Goal: Task Accomplishment & Management: Manage account settings

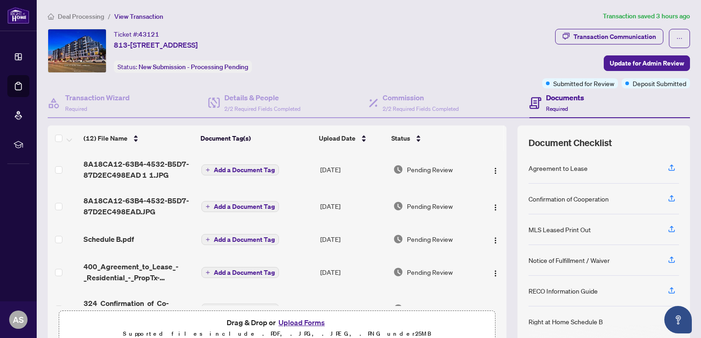
click at [299, 320] on button "Upload Forms" at bounding box center [302, 323] width 52 height 12
click at [302, 321] on button "Upload Forms" at bounding box center [302, 323] width 52 height 12
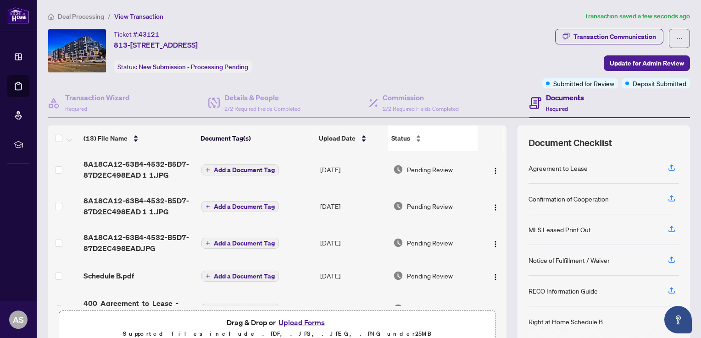
drag, startPoint x: 484, startPoint y: 171, endPoint x: 468, endPoint y: 135, distance: 39.4
click at [468, 135] on div "Status" at bounding box center [432, 138] width 83 height 10
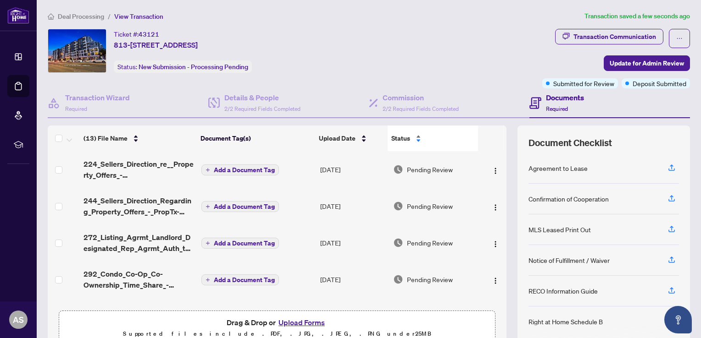
drag, startPoint x: 478, startPoint y: 155, endPoint x: 470, endPoint y: 143, distance: 14.8
click at [470, 143] on div "Status" at bounding box center [432, 138] width 83 height 10
drag, startPoint x: 485, startPoint y: 205, endPoint x: 462, endPoint y: 93, distance: 114.3
click at [462, 93] on div "Commission 2/2 Required Fields Completed" at bounding box center [449, 104] width 161 height 30
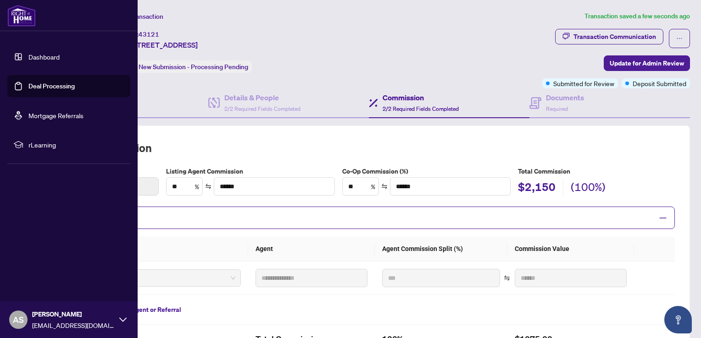
click at [41, 58] on link "Dashboard" at bounding box center [43, 57] width 31 height 8
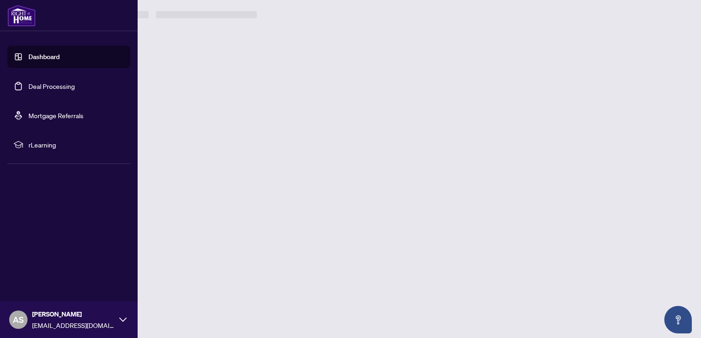
click at [41, 58] on link "Dashboard" at bounding box center [43, 57] width 31 height 8
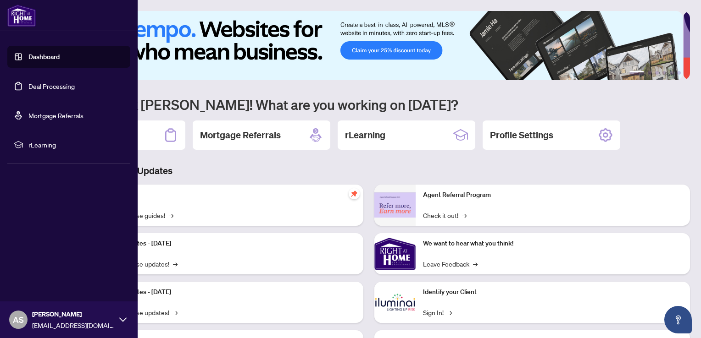
drag, startPoint x: 41, startPoint y: 58, endPoint x: 42, endPoint y: 85, distance: 27.6
click at [42, 85] on ul "Dashboard Deal Processing Mortgage Referrals rLearning" at bounding box center [68, 101] width 123 height 110
click at [42, 85] on link "Deal Processing" at bounding box center [51, 86] width 46 height 8
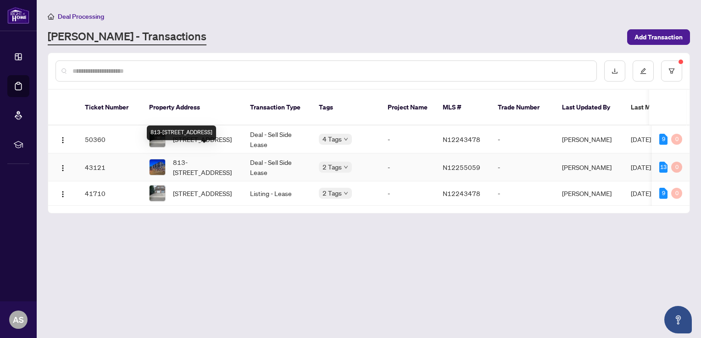
click at [210, 157] on span "813-[STREET_ADDRESS]" at bounding box center [204, 167] width 62 height 20
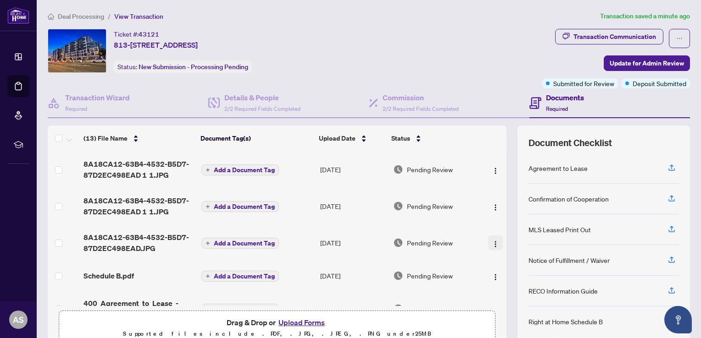
click at [488, 242] on button "button" at bounding box center [495, 243] width 15 height 15
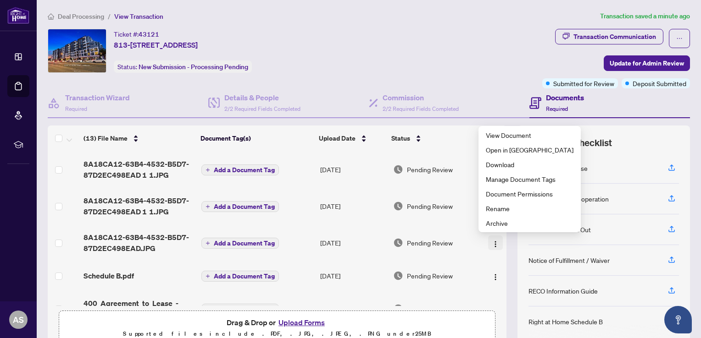
click at [492, 243] on img "button" at bounding box center [495, 244] width 7 height 7
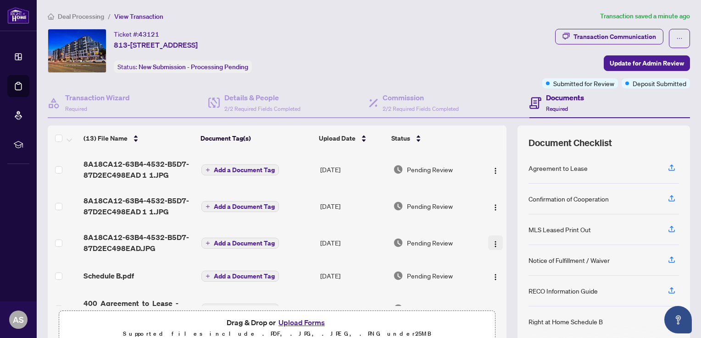
click at [492, 243] on img "button" at bounding box center [495, 244] width 7 height 7
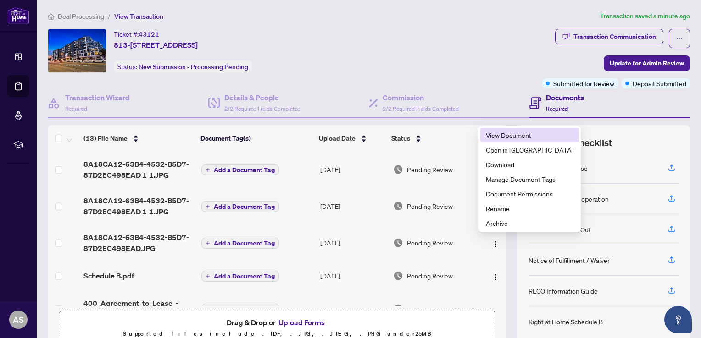
click at [498, 139] on span "View Document" at bounding box center [530, 135] width 88 height 10
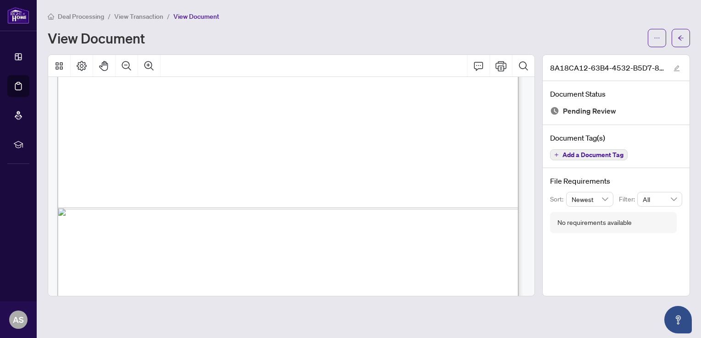
scroll to position [451, 0]
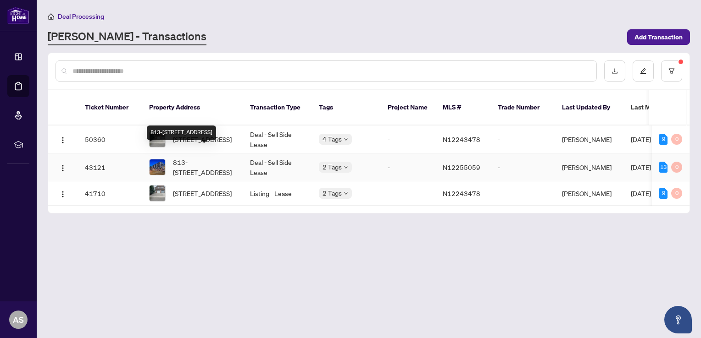
click at [207, 157] on span "813-[STREET_ADDRESS]" at bounding box center [204, 167] width 62 height 20
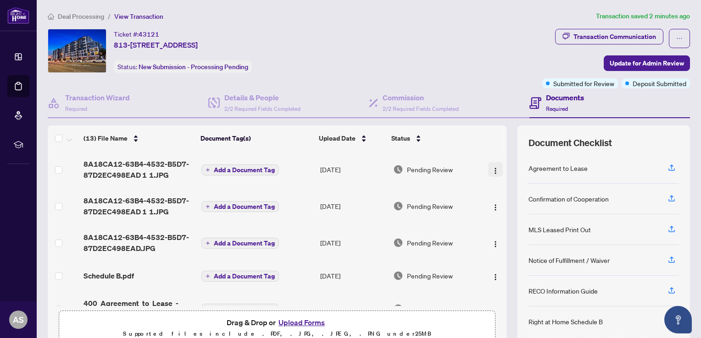
click at [488, 173] on button "button" at bounding box center [495, 169] width 15 height 15
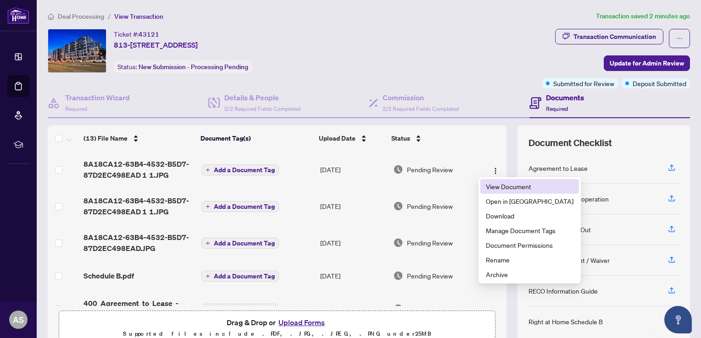
click at [492, 185] on span "View Document" at bounding box center [530, 187] width 88 height 10
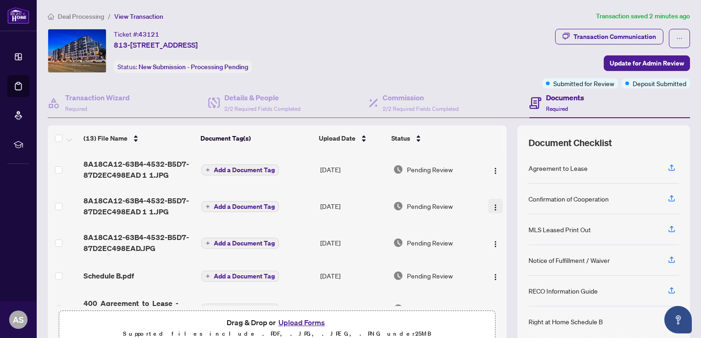
click at [492, 208] on img "button" at bounding box center [495, 207] width 7 height 7
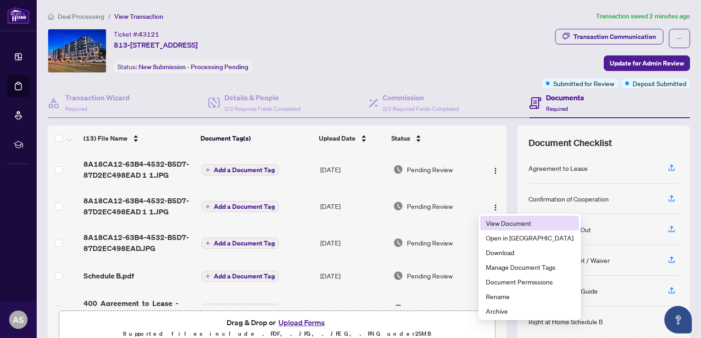
click at [499, 222] on span "View Document" at bounding box center [530, 223] width 88 height 10
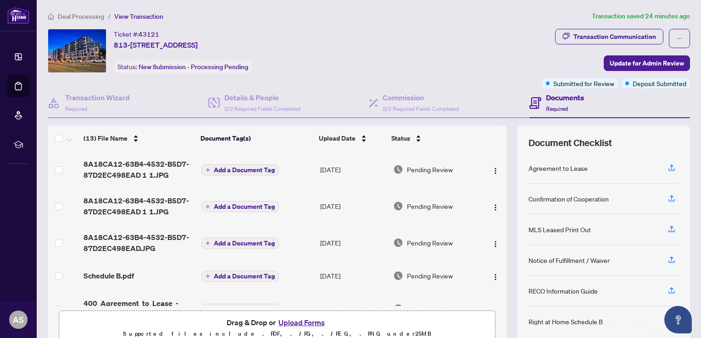
click at [296, 321] on button "Upload Forms" at bounding box center [302, 323] width 52 height 12
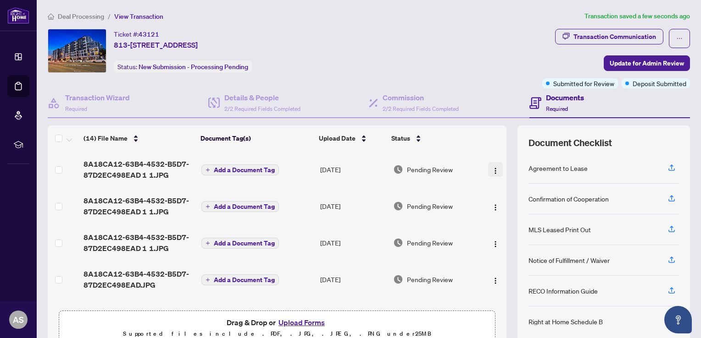
click at [492, 171] on img "button" at bounding box center [495, 170] width 7 height 7
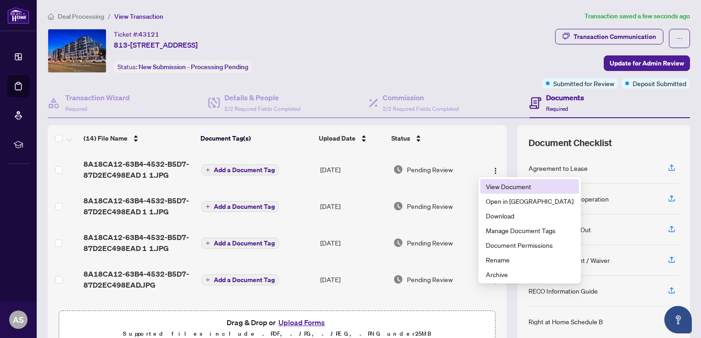
click at [499, 188] on span "View Document" at bounding box center [530, 187] width 88 height 10
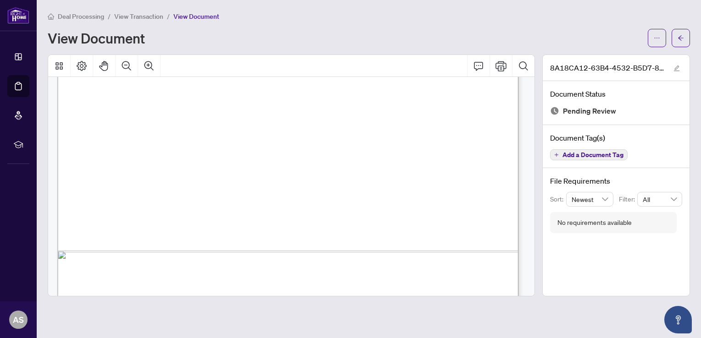
scroll to position [451, 0]
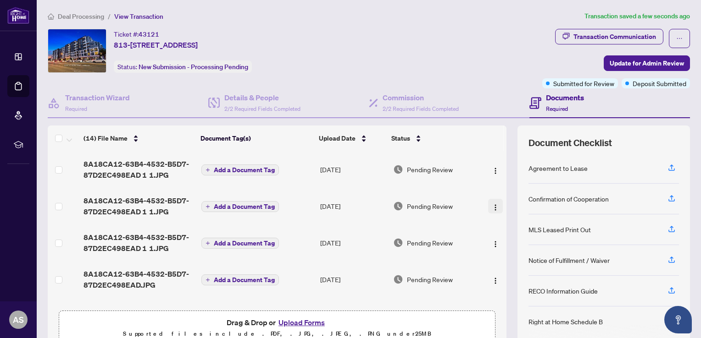
click at [492, 205] on img "button" at bounding box center [495, 207] width 7 height 7
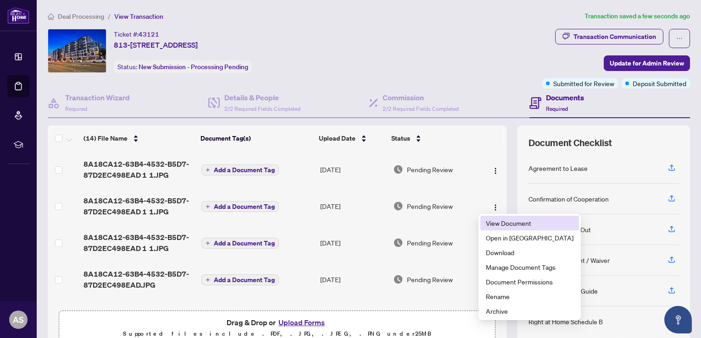
click at [496, 223] on span "View Document" at bounding box center [530, 223] width 88 height 10
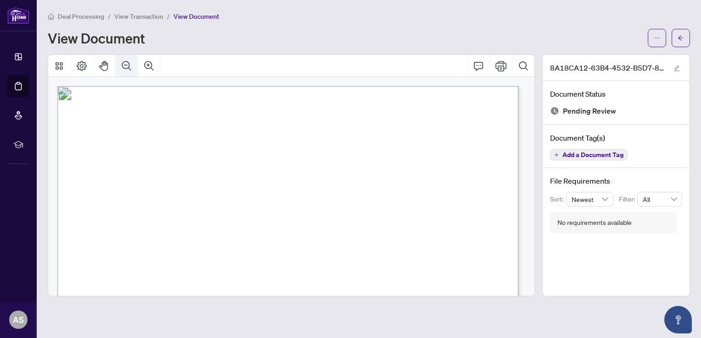
click at [124, 61] on icon "Zoom Out" at bounding box center [126, 66] width 11 height 11
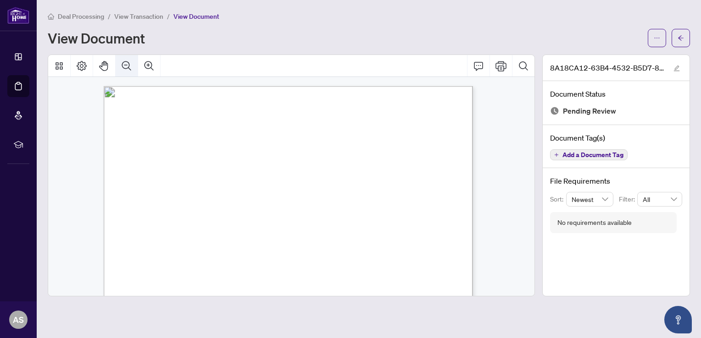
click at [124, 61] on icon "Zoom Out" at bounding box center [126, 66] width 11 height 11
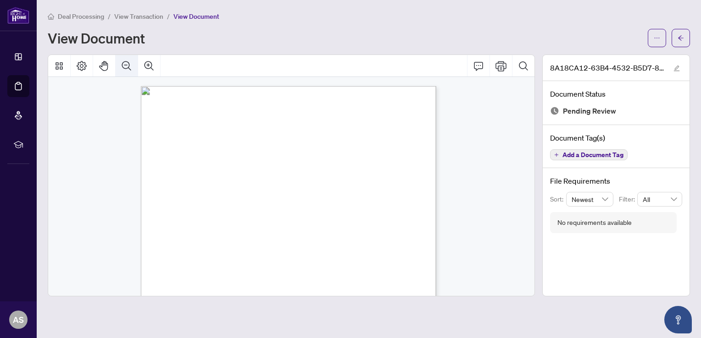
click at [124, 61] on icon "Zoom Out" at bounding box center [126, 66] width 11 height 11
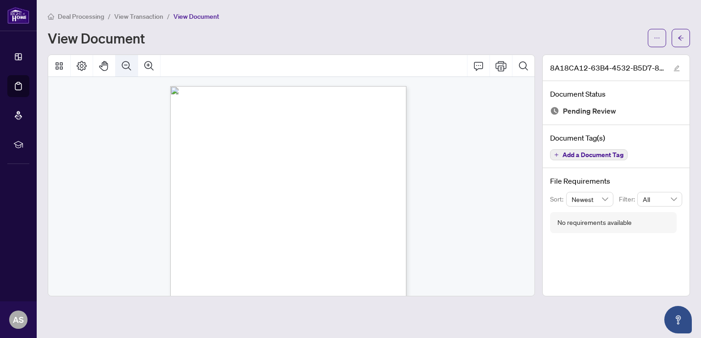
click at [124, 61] on icon "Zoom Out" at bounding box center [126, 66] width 11 height 11
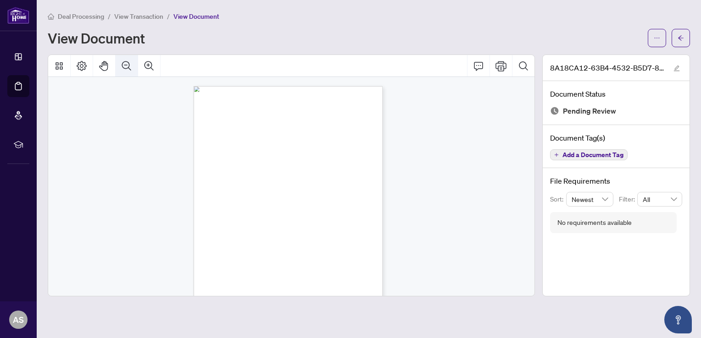
click at [124, 61] on icon "Zoom Out" at bounding box center [126, 66] width 11 height 11
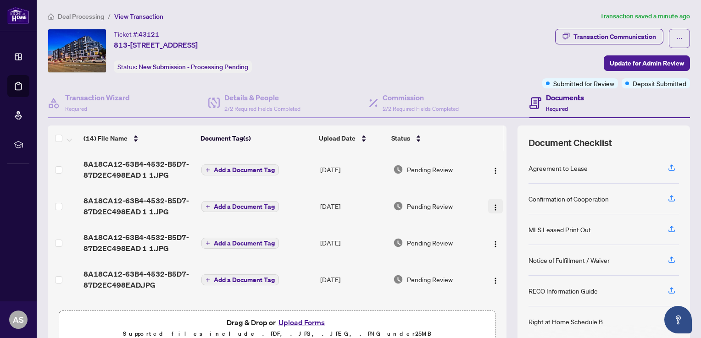
click at [488, 210] on button "button" at bounding box center [495, 206] width 15 height 15
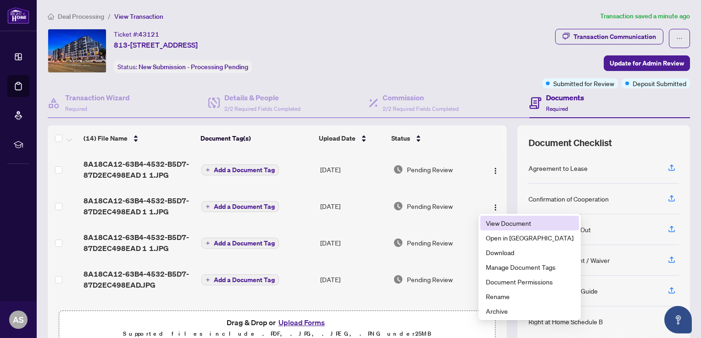
click at [499, 222] on span "View Document" at bounding box center [530, 223] width 88 height 10
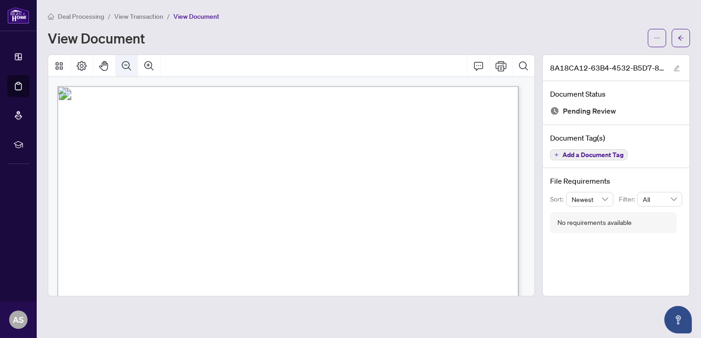
click at [128, 63] on icon "Zoom Out" at bounding box center [126, 66] width 11 height 11
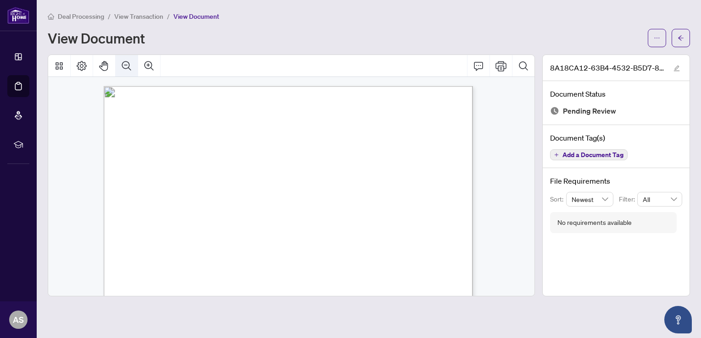
click at [128, 63] on icon "Zoom Out" at bounding box center [126, 66] width 11 height 11
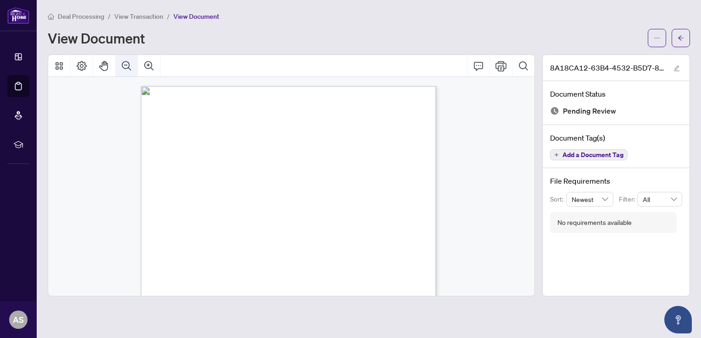
click at [128, 63] on icon "Zoom Out" at bounding box center [126, 66] width 11 height 11
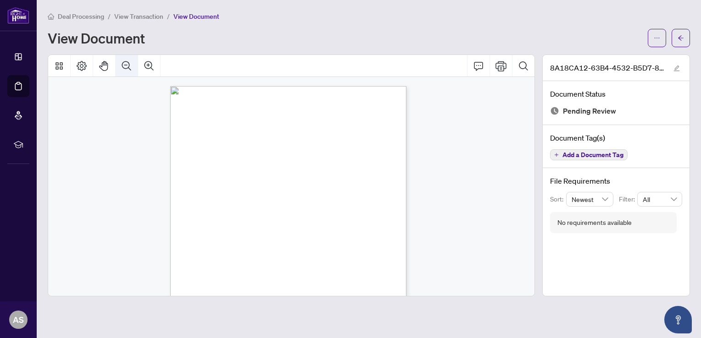
click at [128, 63] on icon "Zoom Out" at bounding box center [126, 66] width 11 height 11
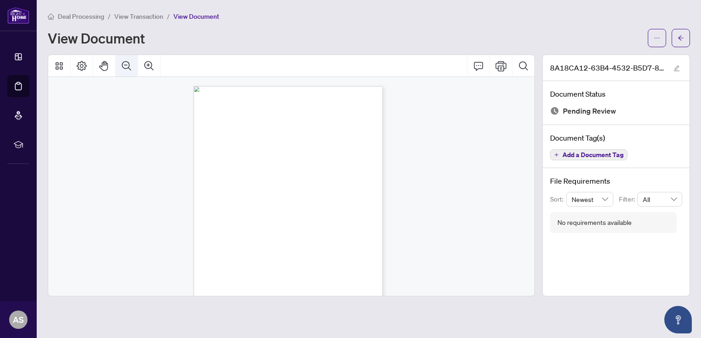
click at [128, 63] on icon "Zoom Out" at bounding box center [126, 66] width 11 height 11
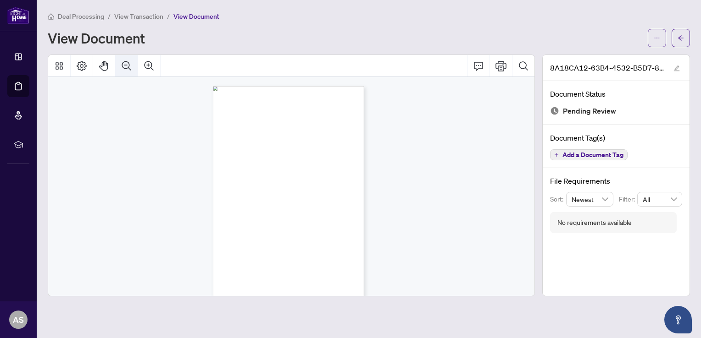
click at [128, 63] on icon "Zoom Out" at bounding box center [126, 66] width 11 height 11
click at [83, 67] on icon "Page Layout" at bounding box center [81, 66] width 11 height 11
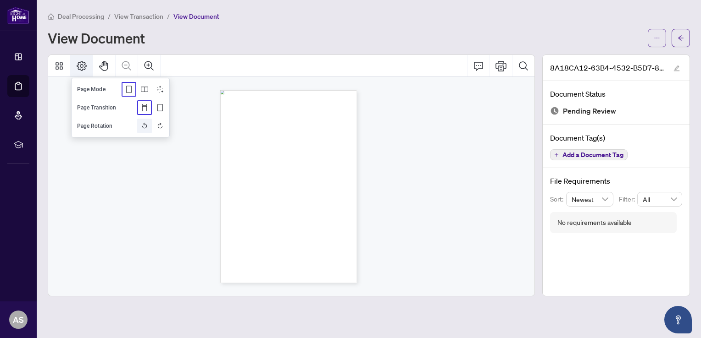
click at [143, 126] on icon "Rotate Left" at bounding box center [144, 125] width 7 height 7
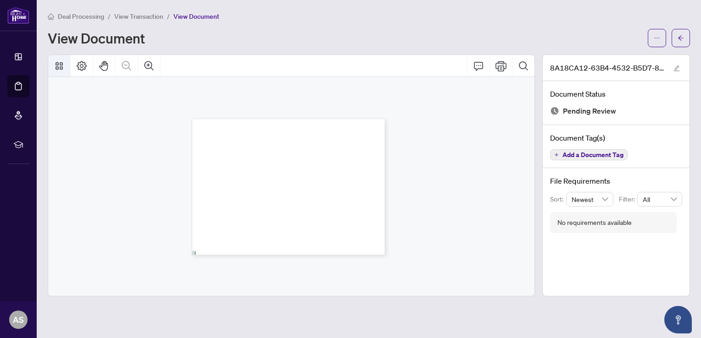
click at [66, 67] on button "Thumbnails" at bounding box center [59, 66] width 22 height 22
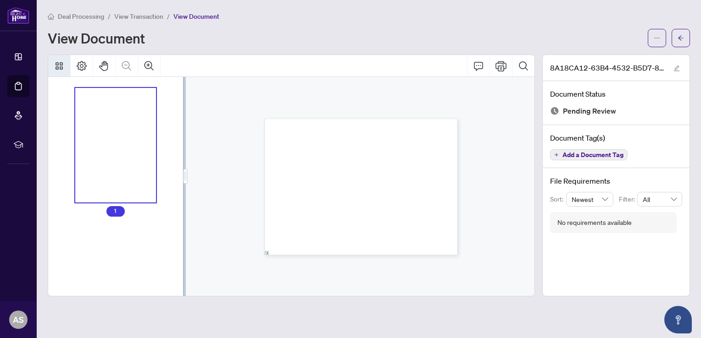
click at [66, 67] on button "Thumbnails" at bounding box center [59, 66] width 22 height 22
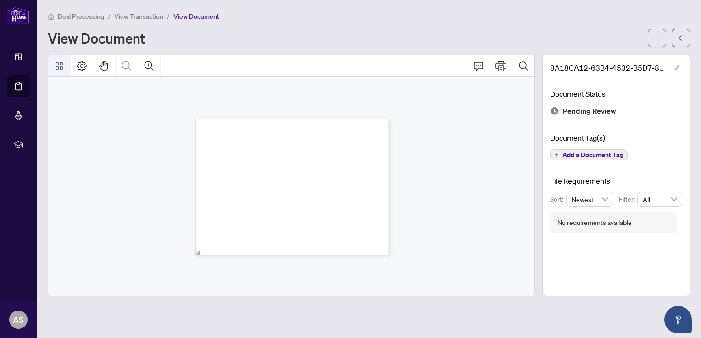
click at [63, 67] on icon "Thumbnails" at bounding box center [59, 66] width 11 height 11
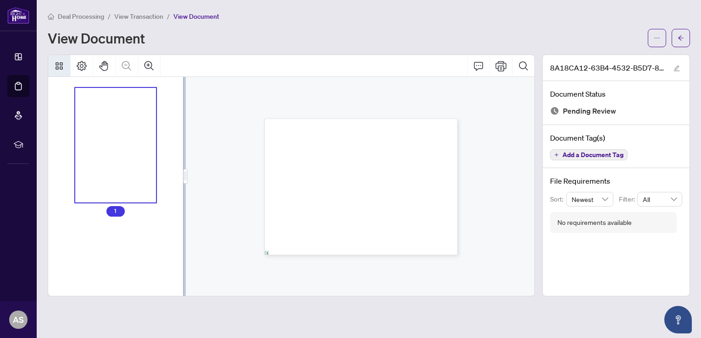
click at [601, 153] on span "Add a Document Tag" at bounding box center [592, 155] width 61 height 6
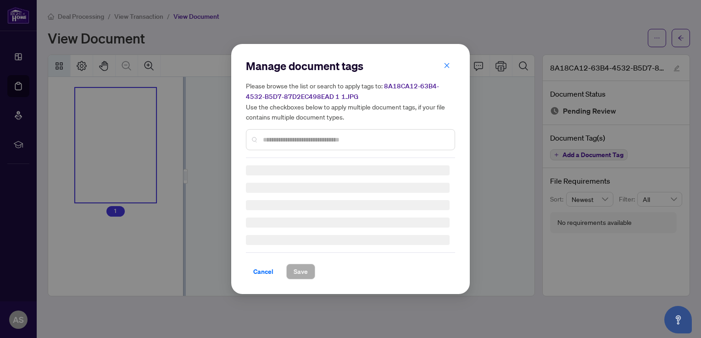
click at [585, 106] on div "Manage document tags Please browse the list or search to apply tags to: 8A18CA1…" at bounding box center [350, 169] width 701 height 338
drag, startPoint x: 585, startPoint y: 106, endPoint x: 635, endPoint y: 190, distance: 97.5
click at [585, 106] on div "Manage document tags Please browse the list or search to apply tags to: 8A18CA1…" at bounding box center [350, 169] width 701 height 338
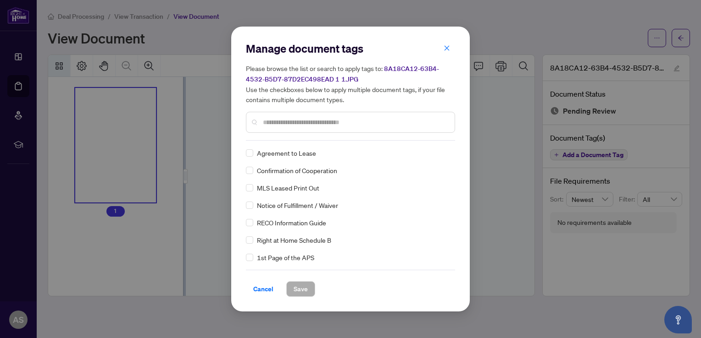
click at [626, 115] on div "Manage document tags Please browse the list or search to apply tags to: 8A18CA1…" at bounding box center [350, 169] width 701 height 338
click at [514, 138] on div "Manage document tags Please browse the list or search to apply tags to: 8A18CA1…" at bounding box center [350, 169] width 701 height 338
click at [262, 291] on span "Cancel" at bounding box center [263, 289] width 20 height 15
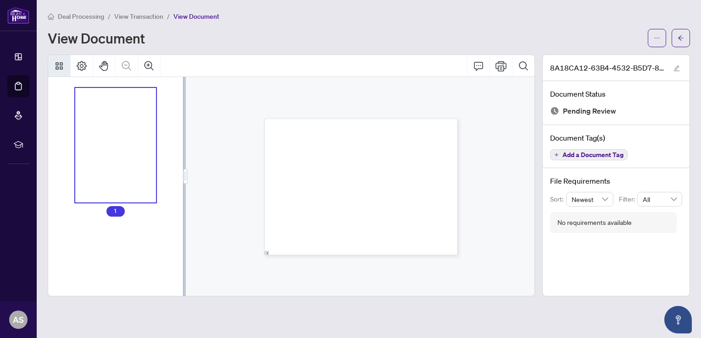
click at [583, 153] on span "Add a Document Tag" at bounding box center [592, 155] width 61 height 6
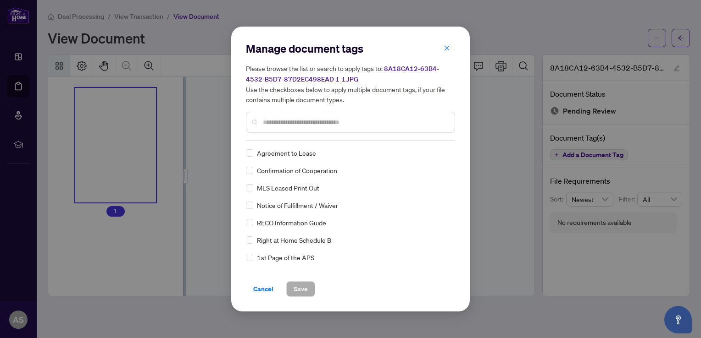
click at [279, 118] on input "text" at bounding box center [355, 122] width 184 height 10
type input "*******"
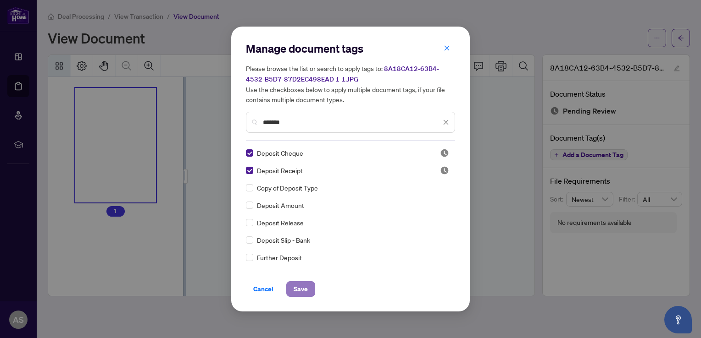
click at [295, 287] on span "Save" at bounding box center [301, 289] width 14 height 15
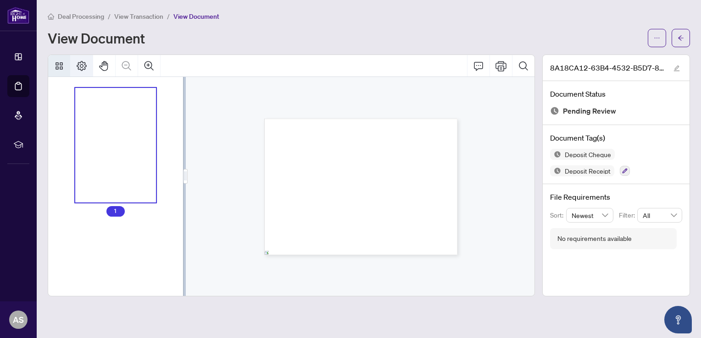
click at [80, 66] on icon "Page Layout" at bounding box center [81, 66] width 11 height 11
click at [75, 14] on span "Deal Processing" at bounding box center [81, 16] width 46 height 8
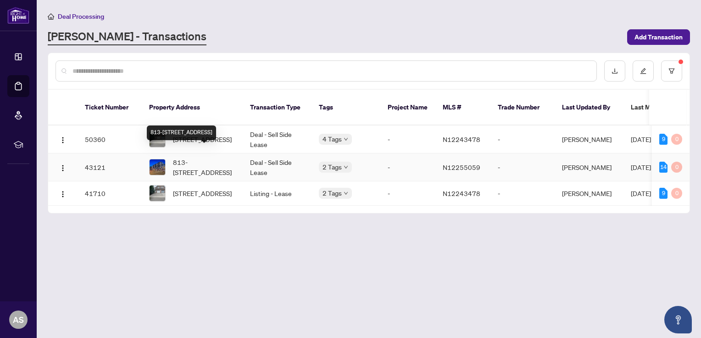
click at [200, 157] on span "813-[STREET_ADDRESS]" at bounding box center [204, 167] width 62 height 20
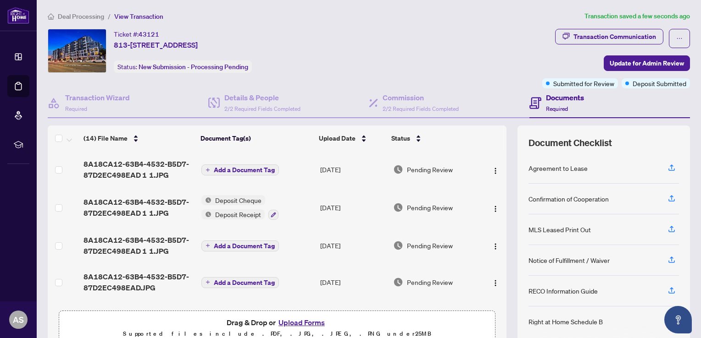
click at [226, 198] on span "Deposit Cheque" at bounding box center [238, 200] width 54 height 10
click at [290, 181] on td "Add a Document Tag" at bounding box center [257, 169] width 119 height 37
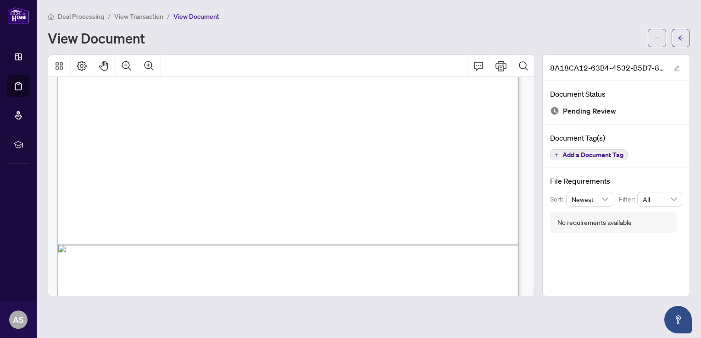
scroll to position [451, 0]
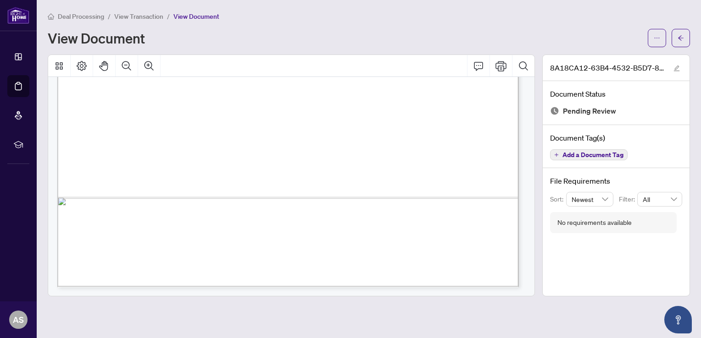
drag, startPoint x: 103, startPoint y: 2, endPoint x: 280, endPoint y: 25, distance: 178.4
click at [280, 25] on div "Deal Processing / View Transaction / View Document View Document" at bounding box center [369, 29] width 642 height 36
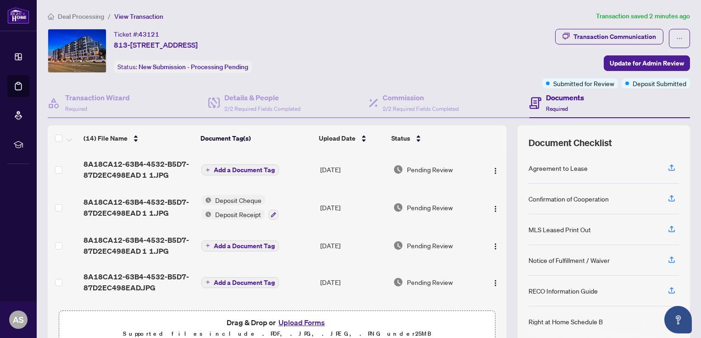
click at [306, 321] on button "Upload Forms" at bounding box center [302, 323] width 52 height 12
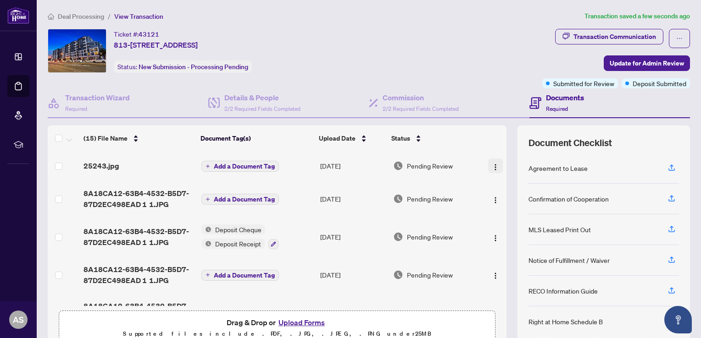
click at [492, 166] on img "button" at bounding box center [495, 167] width 7 height 7
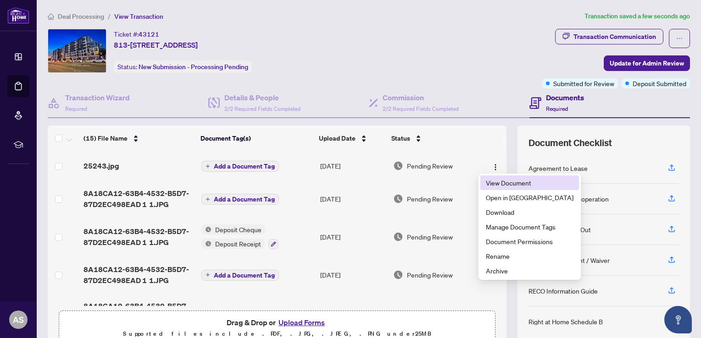
click at [493, 183] on span "View Document" at bounding box center [530, 183] width 88 height 10
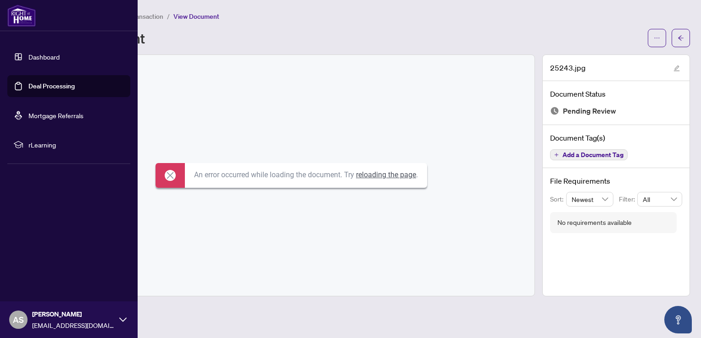
click at [39, 60] on link "Dashboard" at bounding box center [43, 57] width 31 height 8
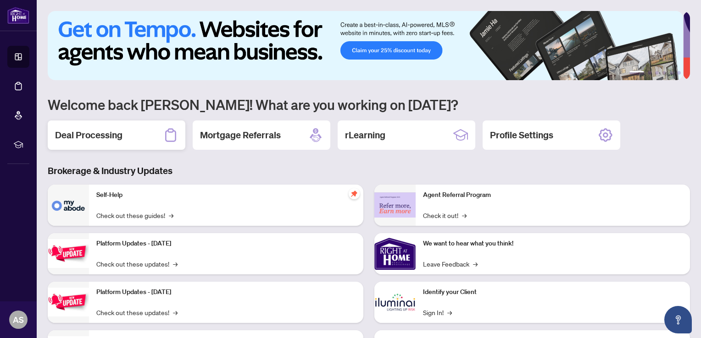
click at [92, 137] on h2 "Deal Processing" at bounding box center [88, 135] width 67 height 13
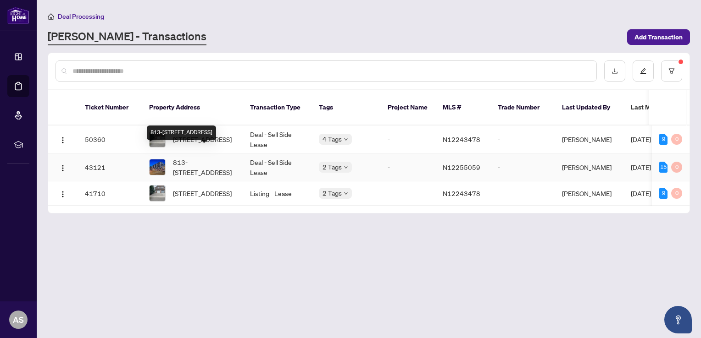
click at [203, 158] on span "813-[STREET_ADDRESS]" at bounding box center [204, 167] width 62 height 20
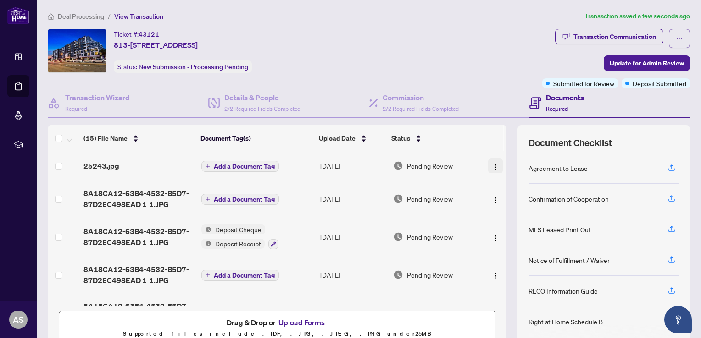
click at [492, 166] on img "button" at bounding box center [495, 167] width 7 height 7
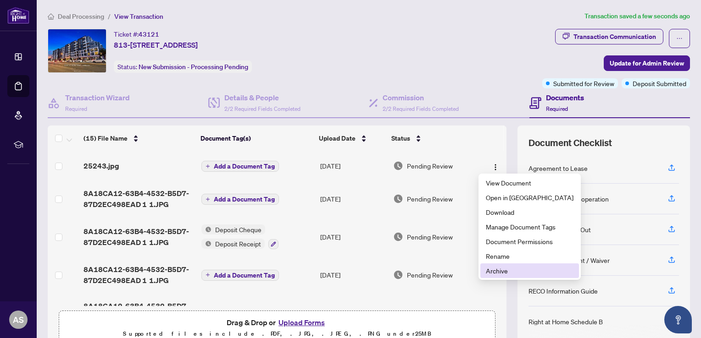
click at [490, 273] on span "Archive" at bounding box center [530, 271] width 88 height 10
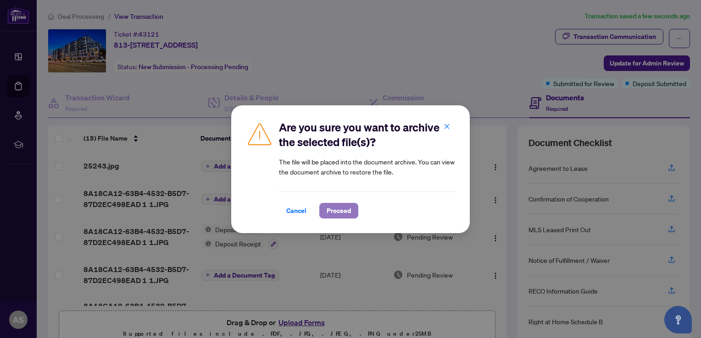
click at [344, 213] on span "Proceed" at bounding box center [339, 211] width 24 height 15
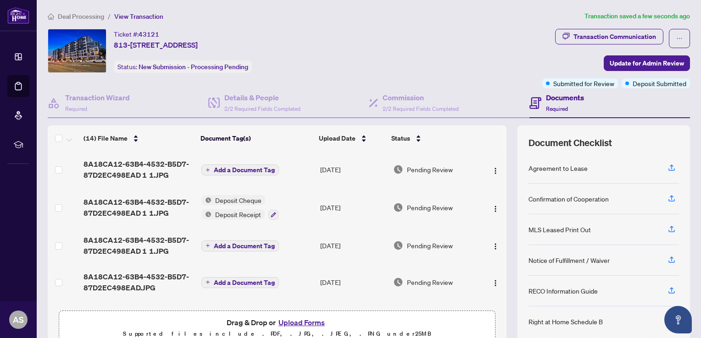
click at [488, 40] on div "Ticket #: 43121 813-8763 Bayview Ave, Richmond Hill, Ontario L4B 3V1, Canada St…" at bounding box center [293, 51] width 491 height 44
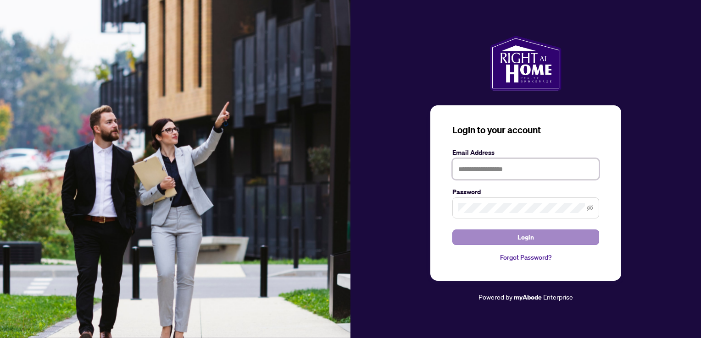
type input "**********"
click at [531, 239] on span "Login" at bounding box center [525, 237] width 17 height 15
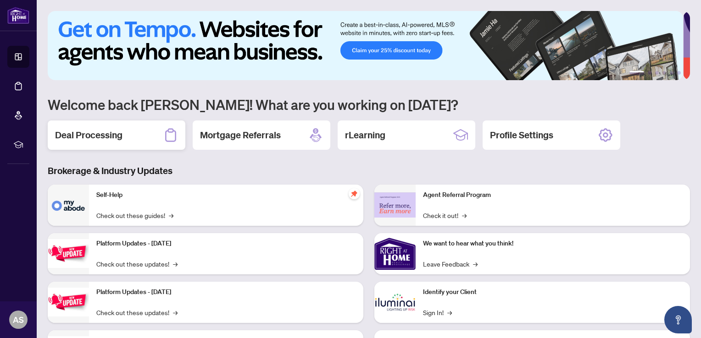
click at [100, 135] on h2 "Deal Processing" at bounding box center [88, 135] width 67 height 13
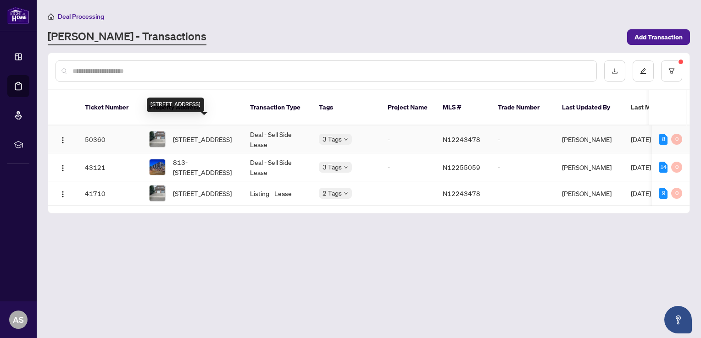
click at [178, 134] on span "[STREET_ADDRESS]" at bounding box center [202, 139] width 59 height 10
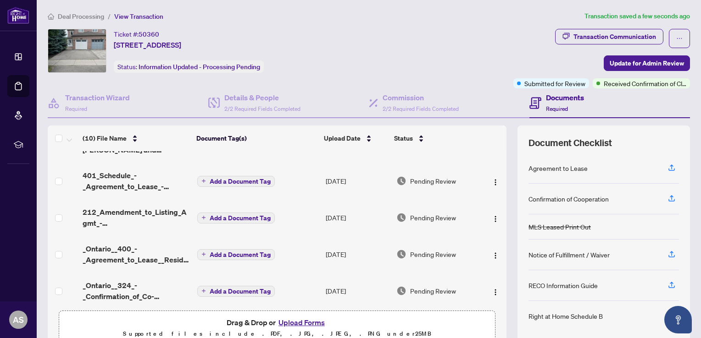
scroll to position [220, 0]
click at [496, 256] on td at bounding box center [493, 253] width 25 height 37
click at [431, 251] on span "Pending Review" at bounding box center [433, 254] width 46 height 10
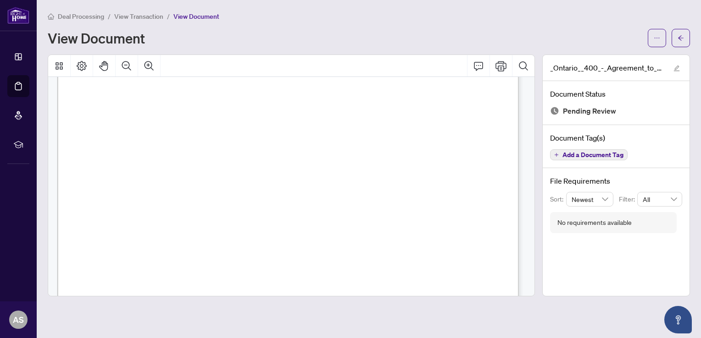
scroll to position [3456, 0]
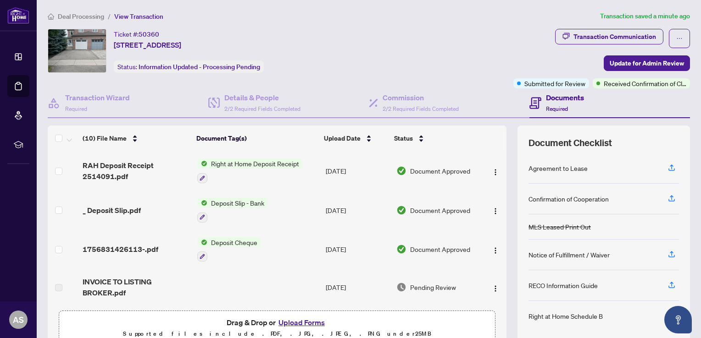
click at [500, 140] on div "(10) File Name Document Tag(s) Upload Date Status RAH Deposit Receipt 2514091.p…" at bounding box center [369, 238] width 642 height 225
click at [492, 171] on img "button" at bounding box center [495, 172] width 7 height 7
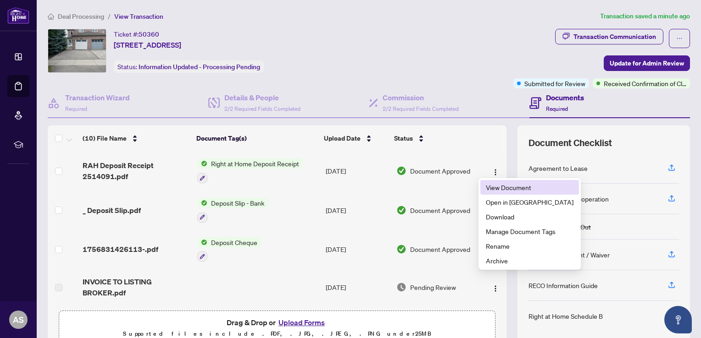
click at [503, 184] on span "View Document" at bounding box center [530, 188] width 88 height 10
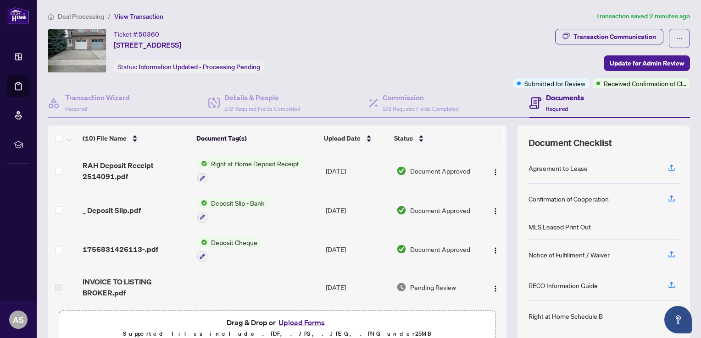
click at [61, 35] on img at bounding box center [77, 50] width 58 height 43
click at [60, 35] on img at bounding box center [77, 50] width 58 height 43
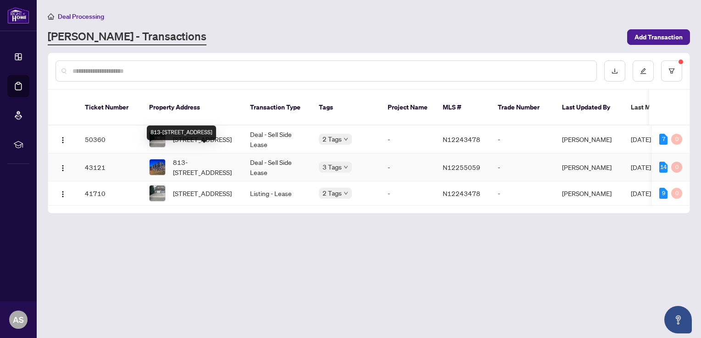
click at [214, 157] on span "813-[STREET_ADDRESS]" at bounding box center [204, 167] width 62 height 20
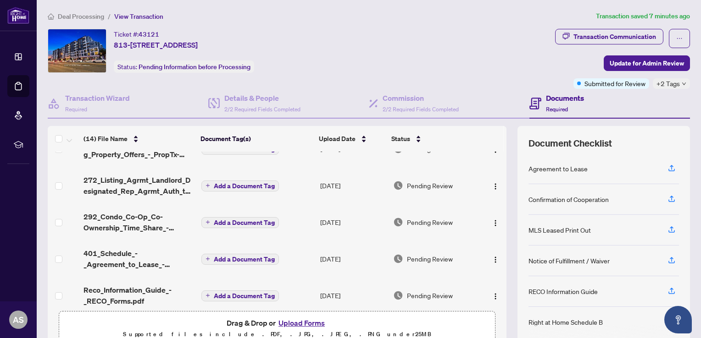
scroll to position [356, 0]
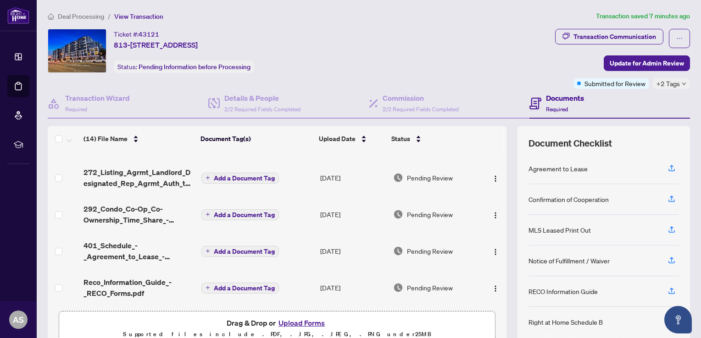
click at [499, 137] on div "(14) File Name Document Tag(s) Upload Date Status 8A18CA12-63B4-4532-B5D7-87D2E…" at bounding box center [369, 238] width 642 height 225
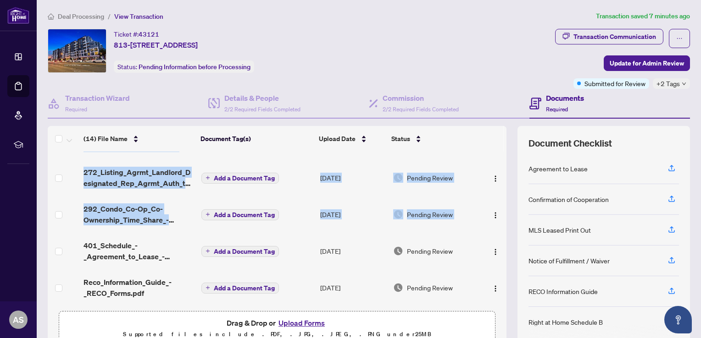
drag, startPoint x: 499, startPoint y: 137, endPoint x: 497, endPoint y: 198, distance: 60.6
click at [497, 198] on div "(14) File Name Document Tag(s) Upload Date Status 8A18CA12-63B4-4532-B5D7-87D2E…" at bounding box center [369, 238] width 642 height 225
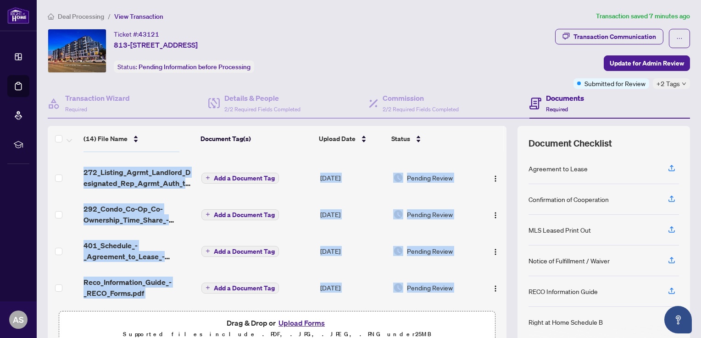
click at [497, 198] on div "8A18CA12-63B4-4532-B5D7-87D2EC498EAD 1 1.JPG Add a Document Tag [DATE] Pending …" at bounding box center [277, 229] width 459 height 155
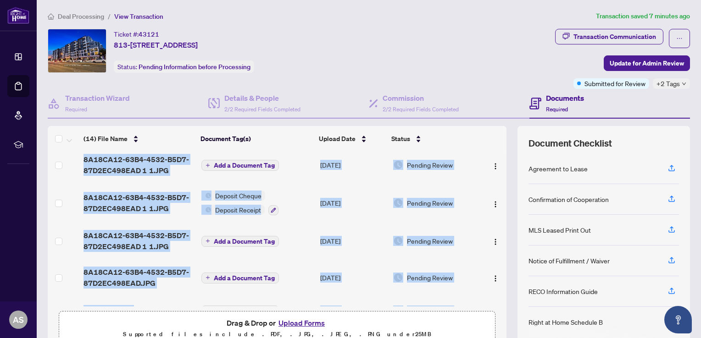
scroll to position [133, 0]
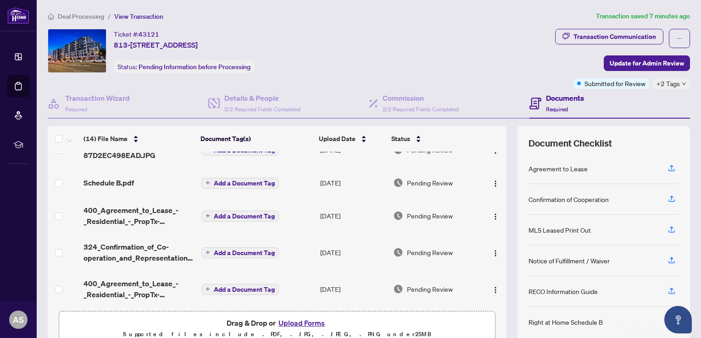
click at [492, 133] on th at bounding box center [491, 139] width 26 height 26
